Goal: Task Accomplishment & Management: Manage account settings

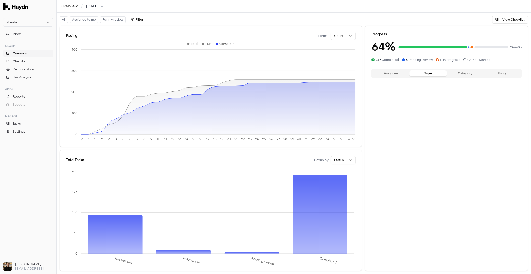
click at [425, 71] on button "Type" at bounding box center [427, 73] width 37 height 6
click at [457, 73] on button "Category" at bounding box center [464, 73] width 37 height 6
click at [494, 74] on button "Entity" at bounding box center [501, 73] width 37 height 6
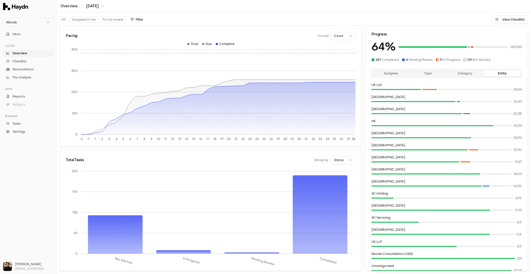
click at [396, 73] on button "Assignee" at bounding box center [390, 73] width 37 height 6
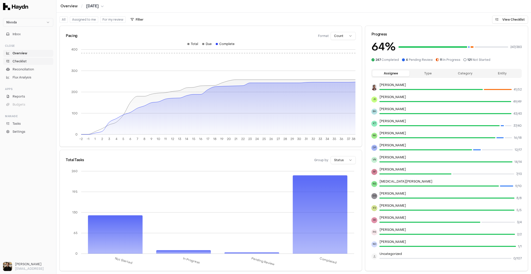
click at [22, 62] on span "Checklist" at bounding box center [20, 61] width 14 height 5
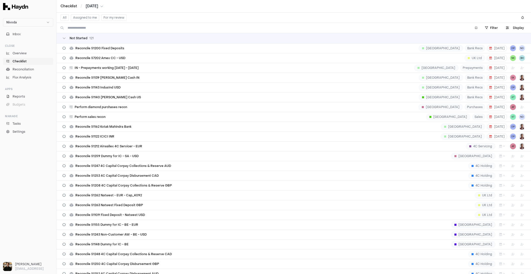
click at [133, 41] on td "Not Started 121" at bounding box center [293, 38] width 474 height 10
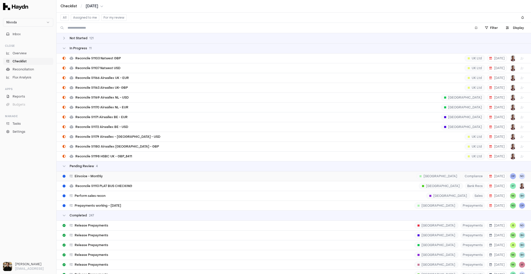
click at [94, 174] on span "Einvoice - Monthly" at bounding box center [89, 176] width 28 height 4
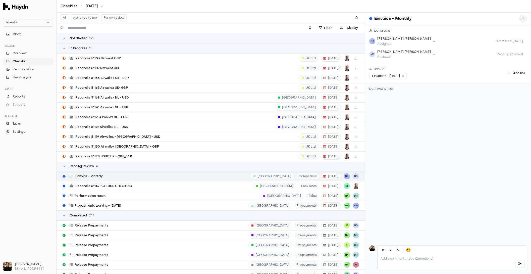
click at [522, 18] on icon at bounding box center [523, 18] width 2 height 3
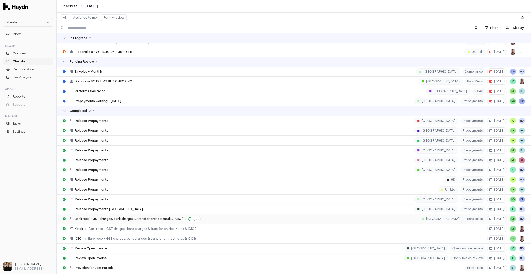
scroll to position [162, 0]
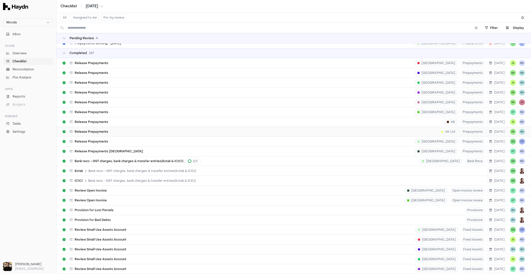
click at [117, 127] on div "Release Prepayments UK Ltd Prepayments [DATE] NK BH" at bounding box center [294, 132] width 462 height 10
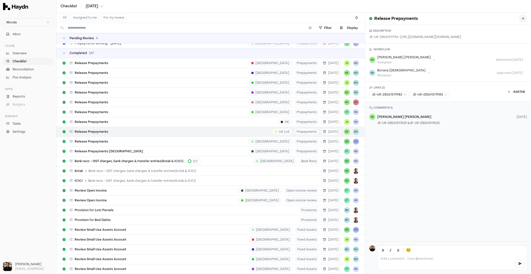
click at [519, 19] on button at bounding box center [523, 19] width 8 height 8
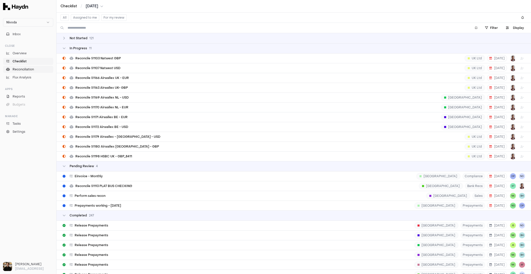
click at [27, 71] on span "Reconciliation" at bounding box center [23, 69] width 21 height 5
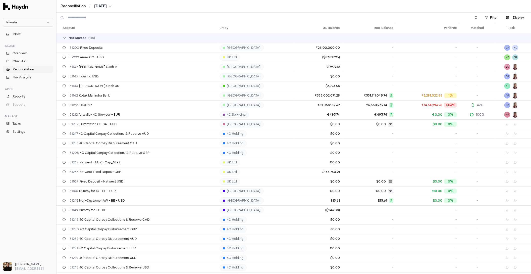
click at [89, 40] on td "Not Started ( 118 )" at bounding box center [293, 38] width 474 height 10
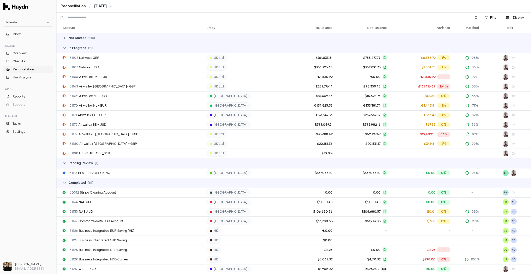
click at [100, 37] on div "Not Started ( 118 )" at bounding box center [296, 38] width 466 height 4
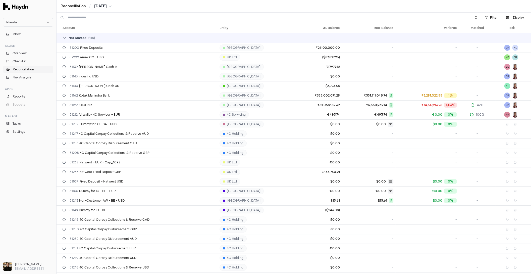
click at [99, 37] on div "Not Started ( 118 )" at bounding box center [296, 38] width 466 height 4
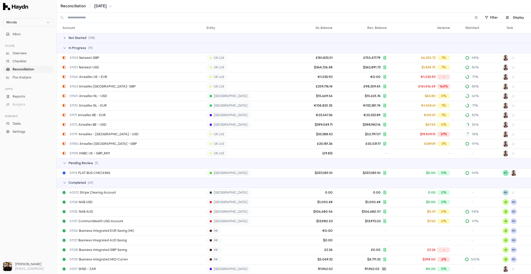
click at [105, 19] on input at bounding box center [266, 18] width 397 height 10
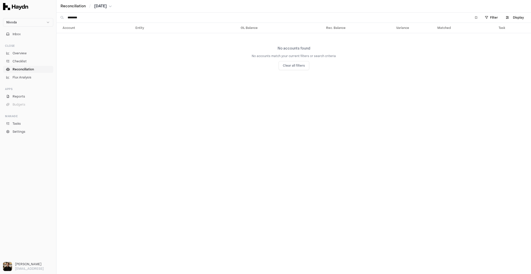
drag, startPoint x: 96, startPoint y: 20, endPoint x: 71, endPoint y: 17, distance: 26.0
click at [71, 17] on input "********" at bounding box center [266, 18] width 397 height 10
drag, startPoint x: 84, startPoint y: 17, endPoint x: 64, endPoint y: 18, distance: 19.8
click at [64, 18] on div "***" at bounding box center [262, 18] width 413 height 10
type input "*"
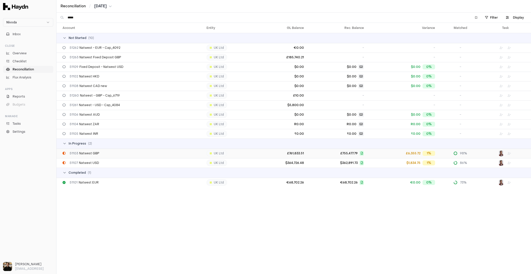
type input "*****"
click at [94, 152] on span "51103 Natwest GBP" at bounding box center [85, 153] width 30 height 4
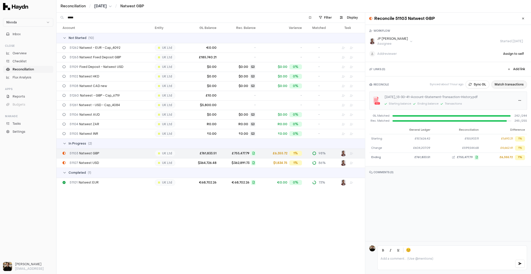
click at [507, 83] on button "Match transactions" at bounding box center [509, 84] width 36 height 8
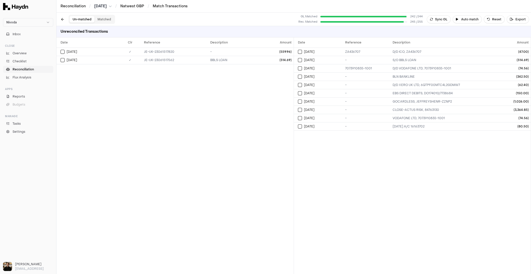
click at [103, 15] on div "Un-matched Matched" at bounding box center [92, 19] width 46 height 9
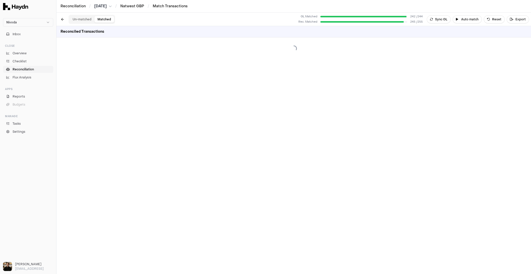
click at [103, 17] on button "Matched" at bounding box center [104, 19] width 20 height 7
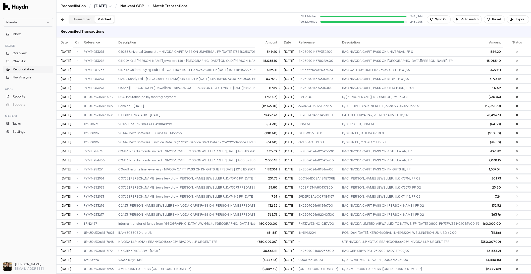
click at [81, 19] on button "Un-matched" at bounding box center [82, 19] width 25 height 7
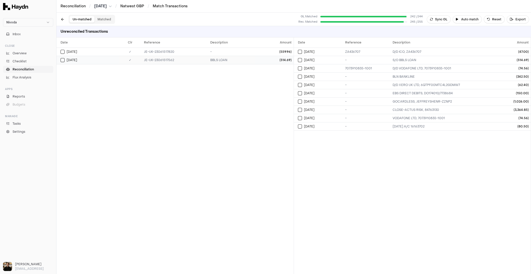
click at [63, 59] on button "Select GL transaction 7687730" at bounding box center [63, 60] width 4 height 4
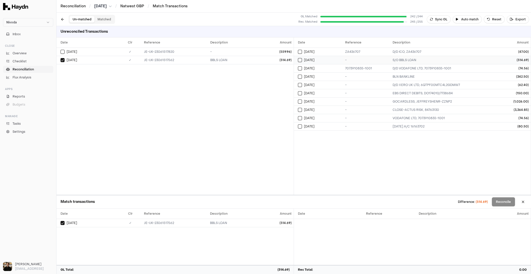
click at [300, 58] on button "Select reconciliation transaction 25940" at bounding box center [300, 60] width 4 height 4
click at [524, 203] on button at bounding box center [523, 202] width 8 height 8
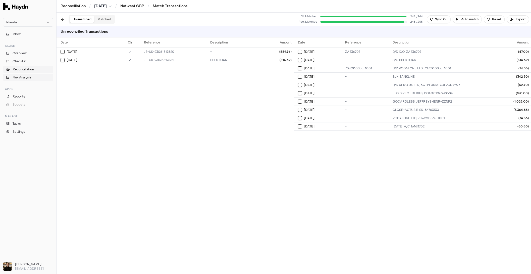
click at [21, 79] on span "Flux Analysis" at bounding box center [22, 77] width 19 height 5
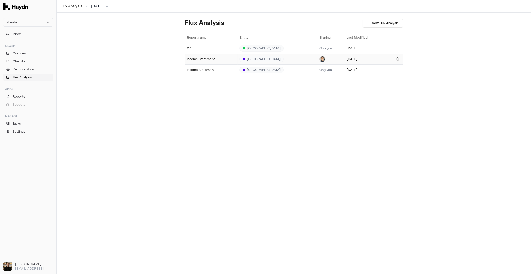
click at [195, 58] on div "Income Statement" at bounding box center [211, 59] width 49 height 4
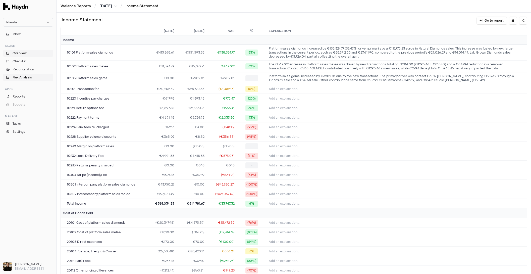
click at [19, 52] on span "Overview" at bounding box center [20, 53] width 14 height 5
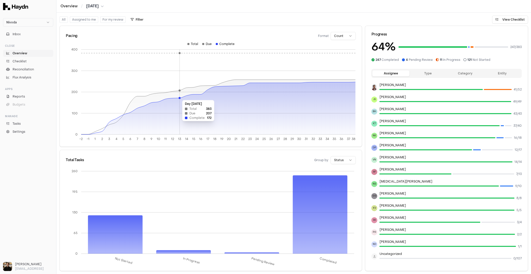
drag, startPoint x: 216, startPoint y: 98, endPoint x: 176, endPoint y: 98, distance: 39.9
click at [181, 97] on icon at bounding box center [218, 108] width 274 height 52
click at [22, 122] on link "Tasks" at bounding box center [28, 123] width 50 height 7
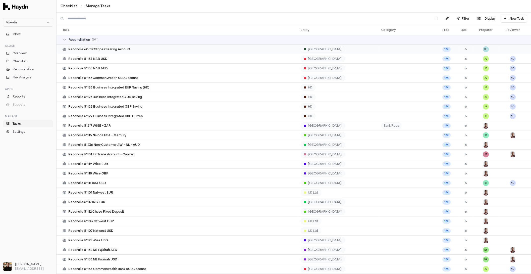
click at [97, 50] on span "Reconcile 60512 Stripe Clearing Account" at bounding box center [99, 49] width 62 height 4
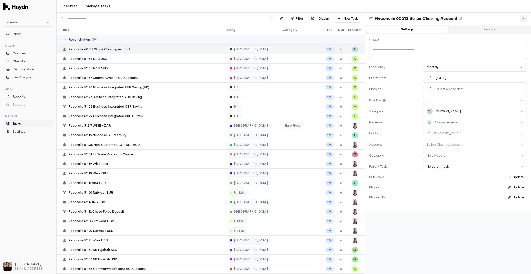
click at [522, 17] on icon at bounding box center [523, 18] width 2 height 3
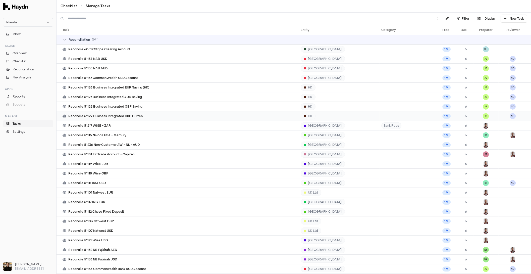
scroll to position [172, 0]
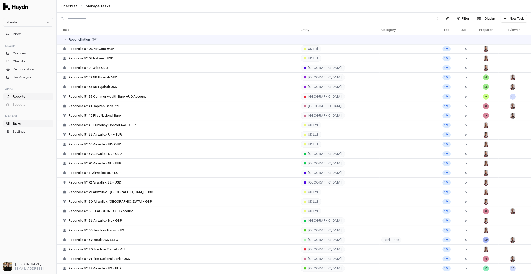
click at [17, 98] on span "Reports" at bounding box center [19, 96] width 13 height 5
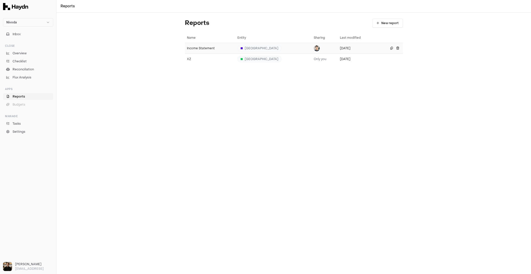
click at [205, 49] on div "Income Statement" at bounding box center [210, 48] width 46 height 4
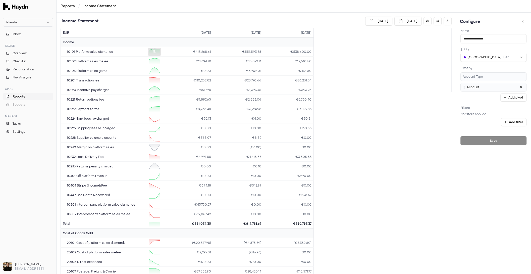
click at [154, 54] on div at bounding box center [154, 52] width 13 height 8
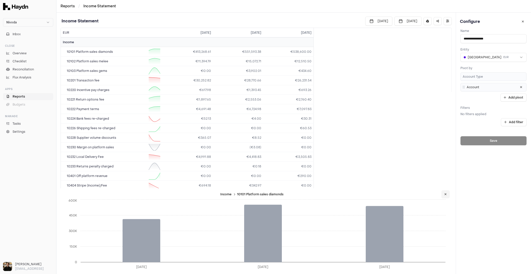
click at [443, 195] on button at bounding box center [445, 194] width 8 height 8
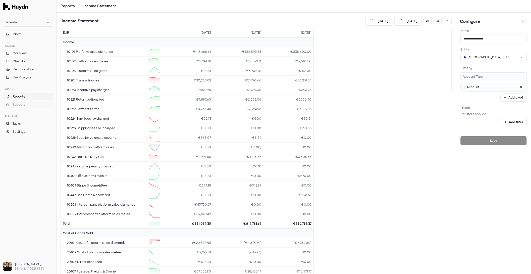
click at [22, 106] on span "Budgets" at bounding box center [19, 104] width 13 height 5
click at [31, 78] on span "Flux Analysis" at bounding box center [22, 77] width 19 height 5
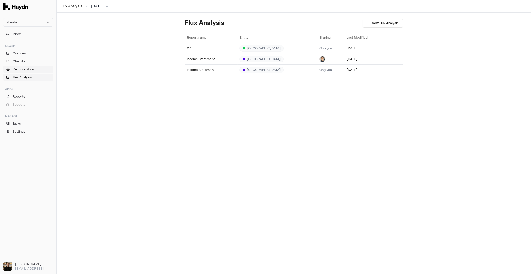
click at [27, 69] on span "Reconciliation" at bounding box center [23, 69] width 21 height 5
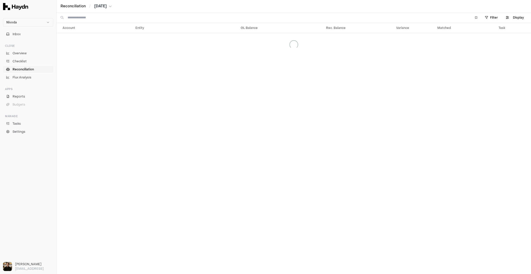
click at [26, 66] on link "Reconciliation" at bounding box center [28, 69] width 50 height 7
click at [27, 62] on link "Checklist" at bounding box center [28, 61] width 50 height 7
click at [24, 53] on span "Overview" at bounding box center [20, 53] width 14 height 5
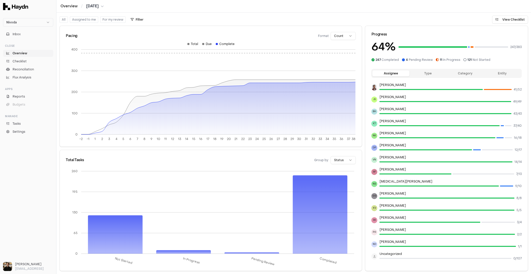
click at [432, 75] on button "Type" at bounding box center [427, 73] width 37 height 6
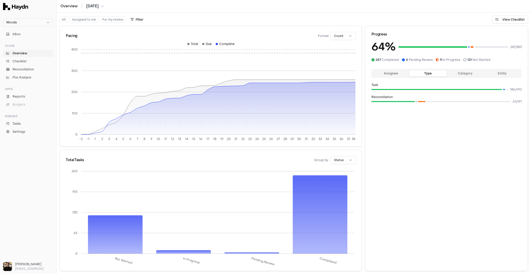
click at [470, 74] on button "Category" at bounding box center [464, 73] width 37 height 6
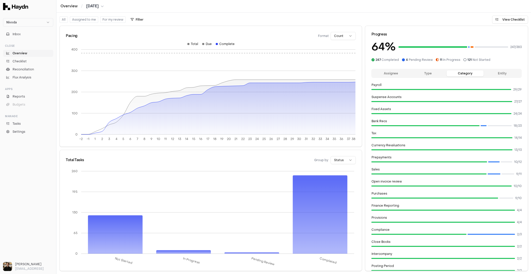
click at [503, 74] on button "Entity" at bounding box center [501, 73] width 37 height 6
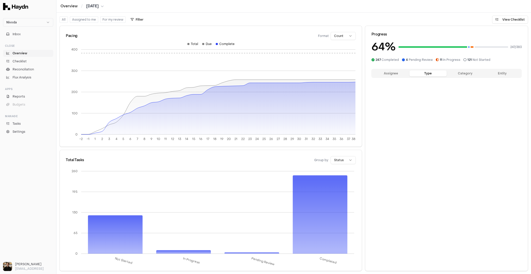
click at [409, 73] on button "Type" at bounding box center [427, 73] width 37 height 6
click at [386, 74] on button "Assignee" at bounding box center [390, 73] width 37 height 6
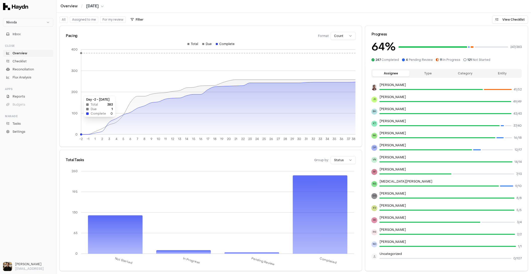
click at [233, 86] on icon at bounding box center [218, 108] width 274 height 52
click at [344, 35] on html "Nivoda Inbox Close Overview Checklist Reconciliation Flux Analysis Apps Reports…" at bounding box center [265, 137] width 531 height 274
click at [297, 25] on html "Nivoda Inbox Close Overview Checklist Reconciliation Flux Analysis Apps Reports…" at bounding box center [265, 137] width 531 height 274
click at [10, 61] on div at bounding box center [8, 61] width 6 height 3
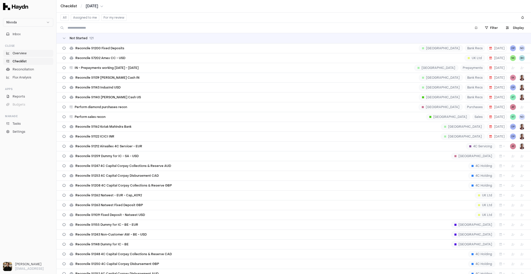
click at [13, 55] on span "Overview" at bounding box center [20, 53] width 14 height 5
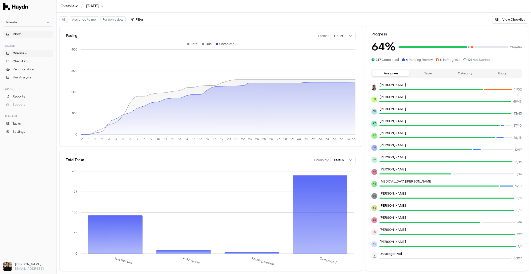
click at [31, 34] on button "Inbox" at bounding box center [28, 34] width 50 height 7
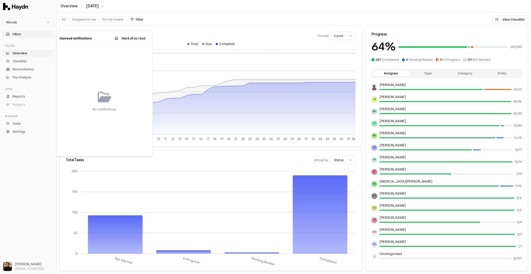
click at [31, 34] on button "Inbox" at bounding box center [28, 34] width 50 height 7
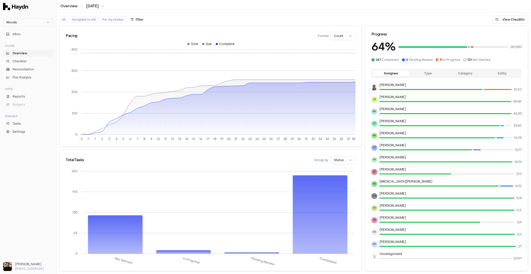
click at [22, 56] on ul "Overview Checklist Reconciliation Flux Analysis" at bounding box center [28, 65] width 50 height 31
click at [21, 60] on span "Checklist" at bounding box center [20, 61] width 14 height 5
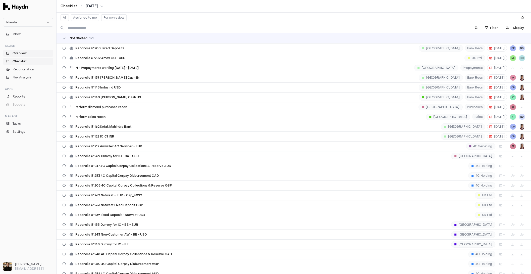
click at [23, 54] on span "Overview" at bounding box center [20, 53] width 14 height 5
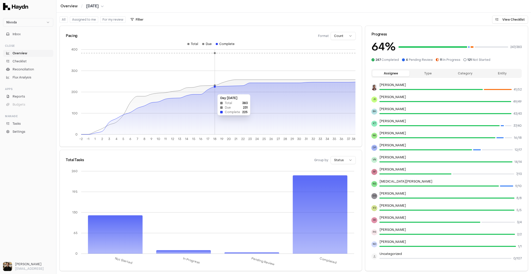
click at [215, 91] on icon at bounding box center [218, 108] width 274 height 52
click at [312, 196] on icon at bounding box center [320, 214] width 54 height 78
click at [112, 237] on icon at bounding box center [115, 234] width 54 height 38
click at [21, 62] on span "Checklist" at bounding box center [20, 61] width 14 height 5
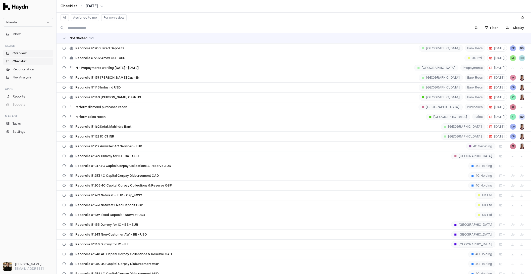
click at [20, 53] on span "Overview" at bounding box center [20, 53] width 14 height 5
